Goal: Book appointment/travel/reservation

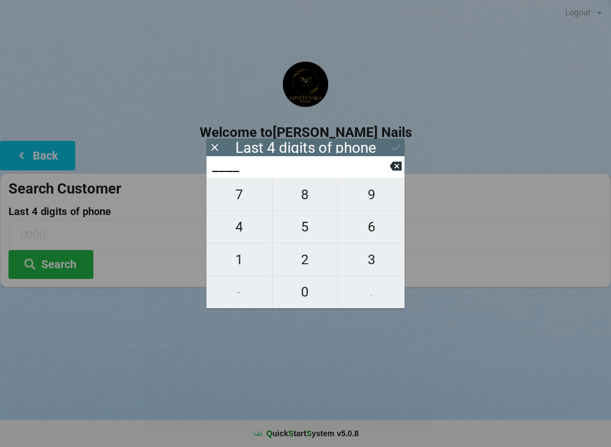
click at [373, 229] on span "6" at bounding box center [371, 227] width 66 height 24
type input "6___"
click at [377, 228] on span "6" at bounding box center [371, 227] width 66 height 24
type input "66__"
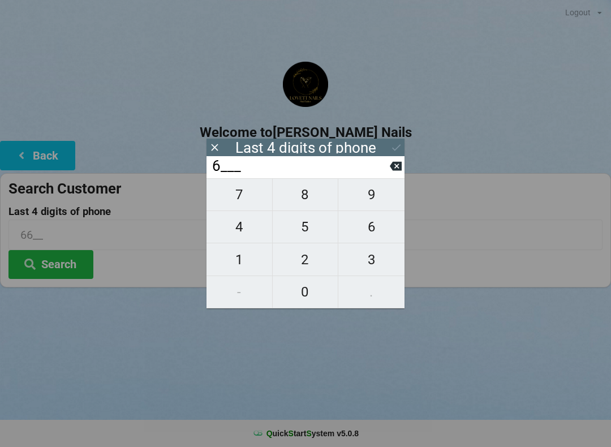
type input "66__"
click at [295, 230] on span "5" at bounding box center [306, 227] width 66 height 24
type input "665_"
click at [244, 198] on span "7" at bounding box center [239, 195] width 66 height 24
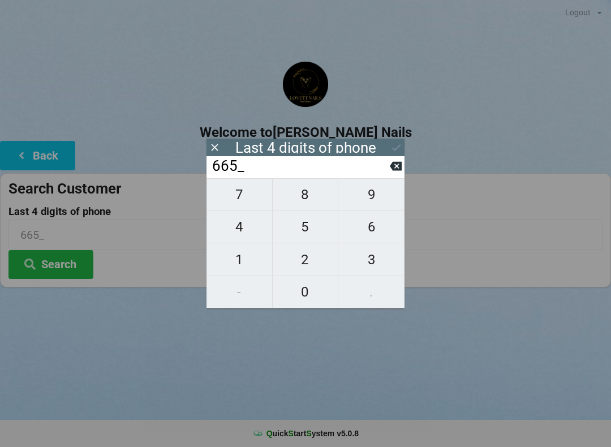
type input "6657"
click at [394, 142] on icon at bounding box center [396, 147] width 12 height 12
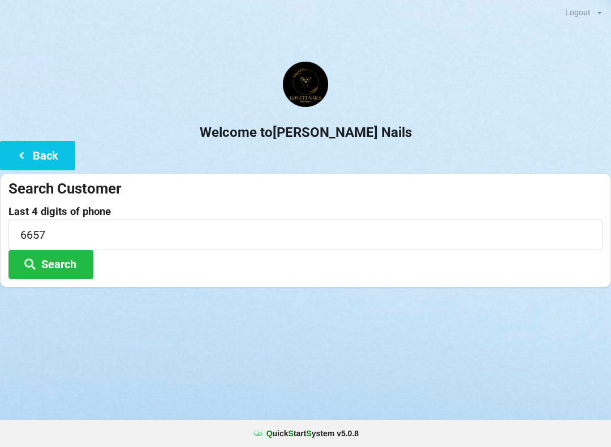
click at [61, 261] on button "Search" at bounding box center [50, 264] width 85 height 29
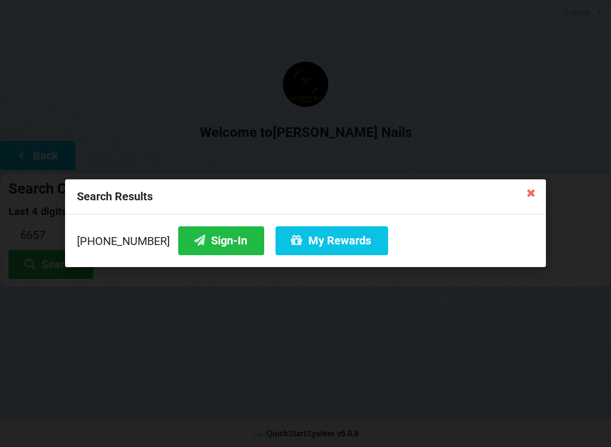
click at [192, 242] on button "Sign-In" at bounding box center [221, 240] width 86 height 29
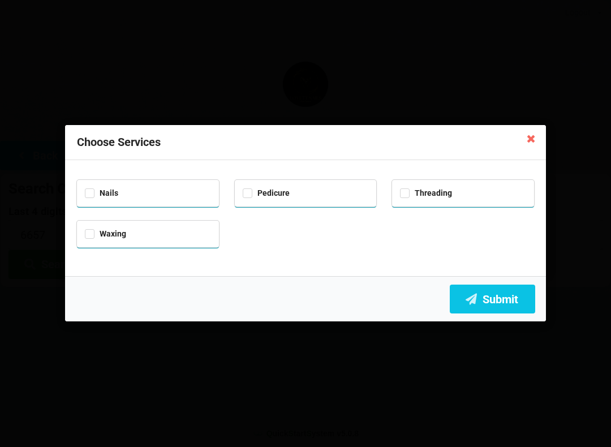
click at [144, 191] on div "Nails" at bounding box center [148, 191] width 126 height 13
checkbox input "true"
click at [296, 200] on div "Pedicure" at bounding box center [306, 193] width 142 height 27
checkbox input "true"
click at [491, 300] on button "Submit" at bounding box center [492, 298] width 85 height 29
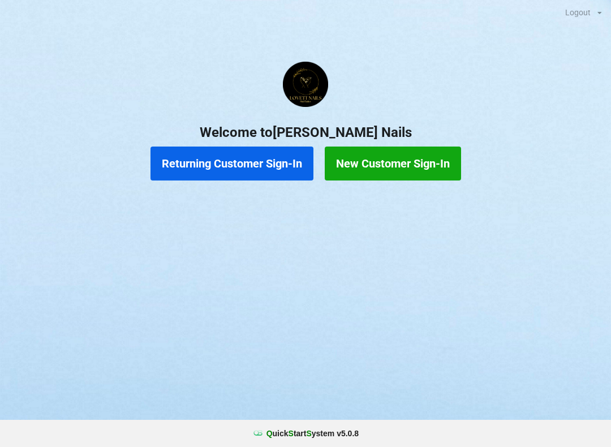
click at [226, 167] on button "Returning Customer Sign-In" at bounding box center [231, 163] width 163 height 34
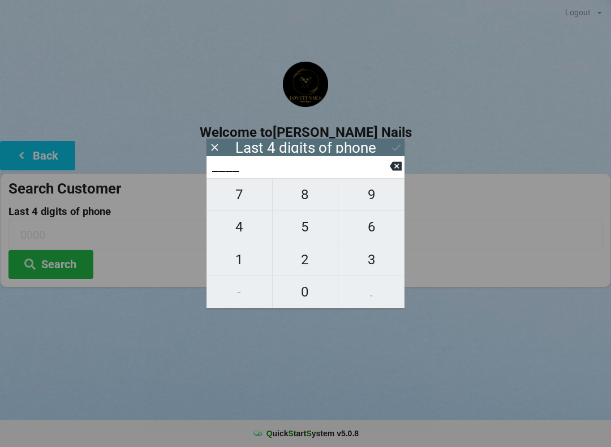
click at [239, 258] on span "1" at bounding box center [239, 260] width 66 height 24
type input "1___"
click at [298, 297] on span "0" at bounding box center [306, 292] width 66 height 24
type input "10__"
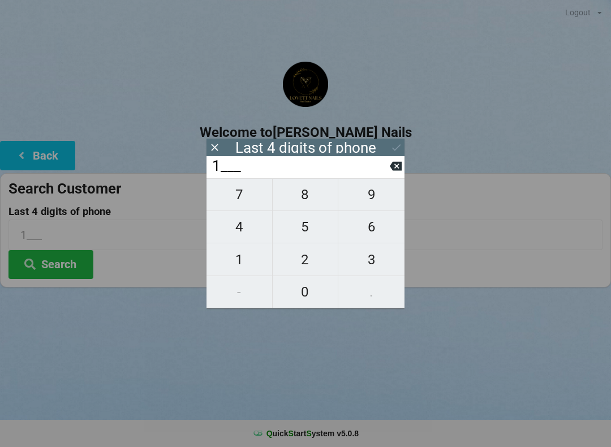
type input "10__"
click at [247, 227] on span "4" at bounding box center [239, 227] width 66 height 24
type input "104_"
click at [300, 227] on span "5" at bounding box center [306, 227] width 66 height 24
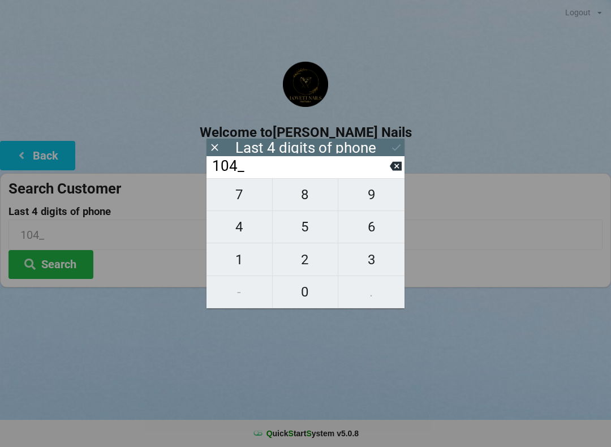
type input "1045"
click at [400, 148] on icon at bounding box center [396, 147] width 12 height 12
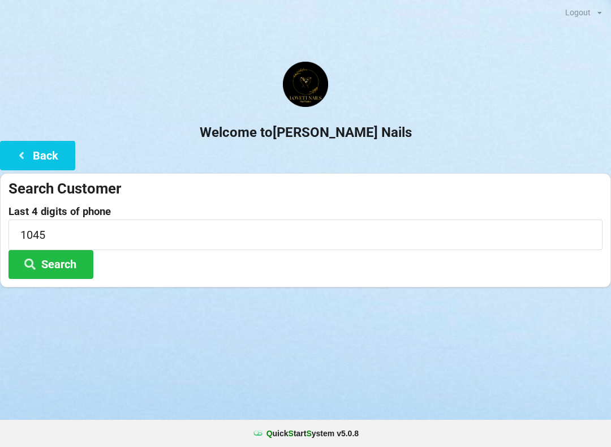
click at [55, 266] on button "Search" at bounding box center [50, 264] width 85 height 29
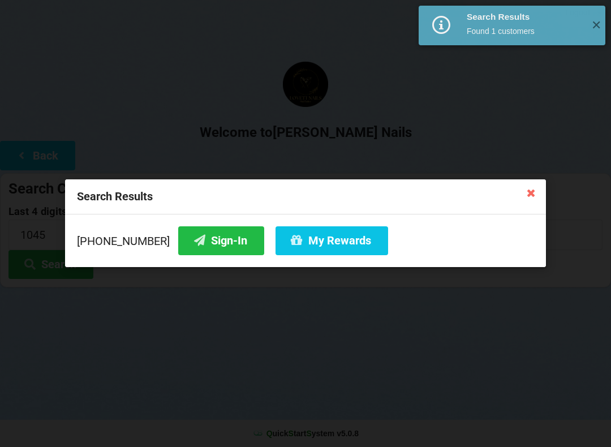
click at [195, 242] on button "Sign-In" at bounding box center [221, 240] width 86 height 29
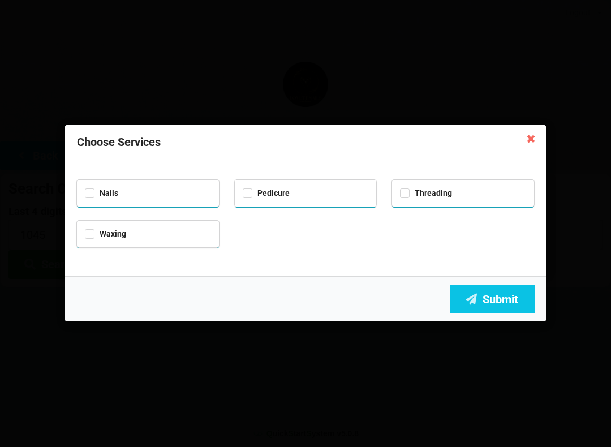
click at [147, 194] on div "Nails" at bounding box center [148, 191] width 126 height 13
checkbox input "true"
click at [295, 188] on div "Pedicure" at bounding box center [306, 191] width 126 height 13
checkbox input "true"
click at [159, 191] on div "Nails" at bounding box center [148, 191] width 126 height 13
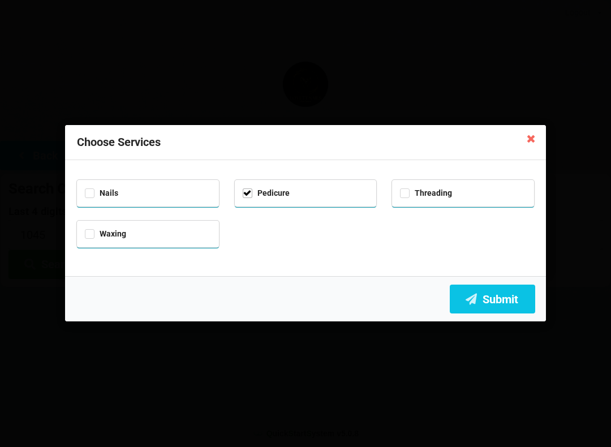
checkbox input "false"
click at [483, 298] on button "Submit" at bounding box center [492, 298] width 85 height 29
